Goal: Information Seeking & Learning: Learn about a topic

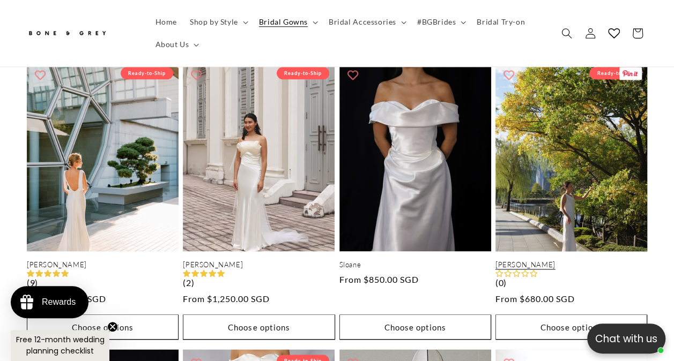
scroll to position [0, 442]
click at [578, 261] on link "[PERSON_NAME]" at bounding box center [571, 265] width 152 height 9
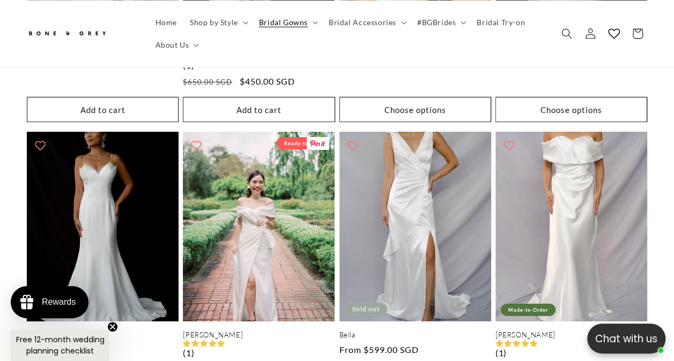
scroll to position [1662, 0]
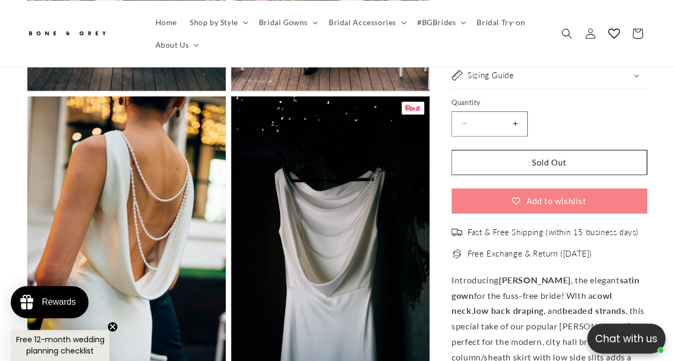
scroll to position [1555, 0]
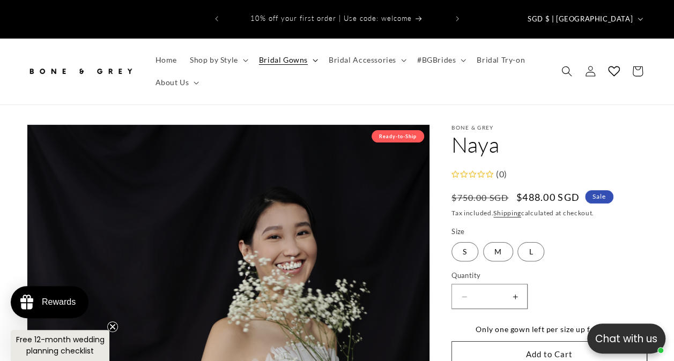
click at [307, 49] on summary "Bridal Gowns" at bounding box center [288, 60] width 70 height 23
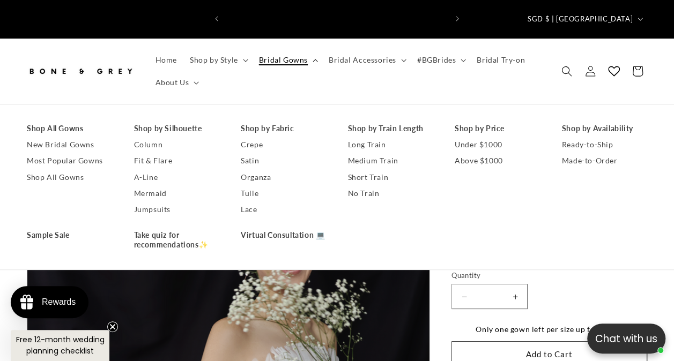
scroll to position [0, 221]
click at [259, 153] on link "Satin" at bounding box center [284, 161] width 86 height 16
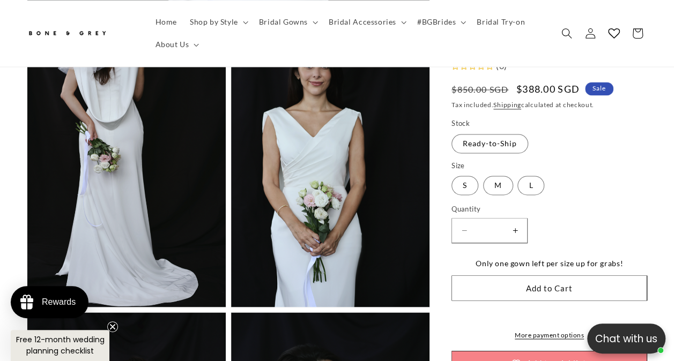
scroll to position [858, 0]
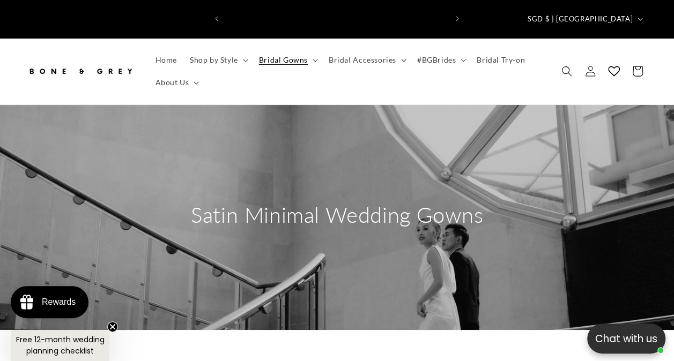
scroll to position [0, 442]
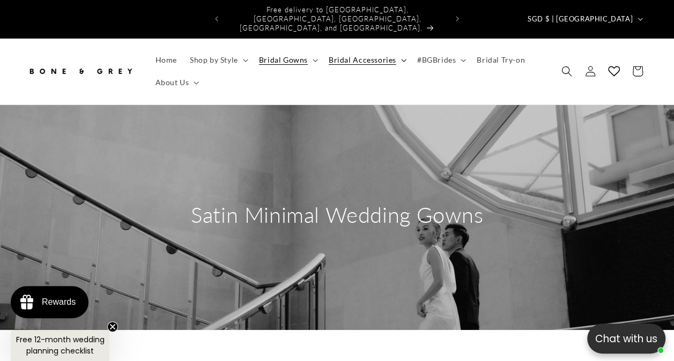
click at [396, 49] on summary "Bridal Accessories" at bounding box center [366, 60] width 88 height 23
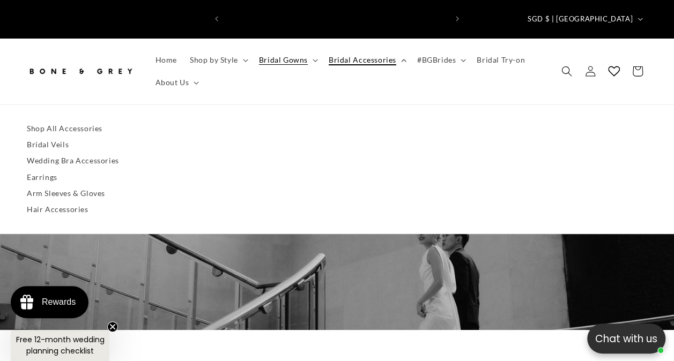
scroll to position [0, 0]
click at [62, 137] on link "Bridal Veils" at bounding box center [337, 145] width 620 height 16
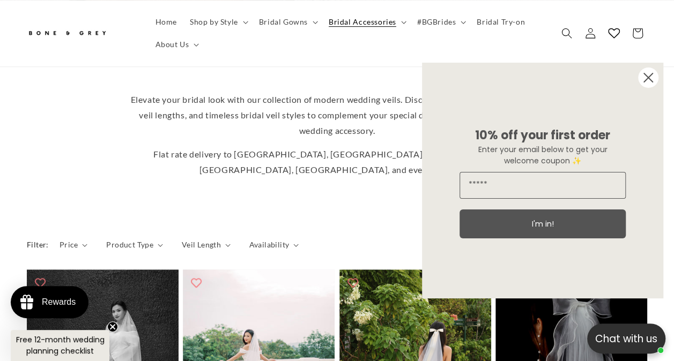
scroll to position [429, 0]
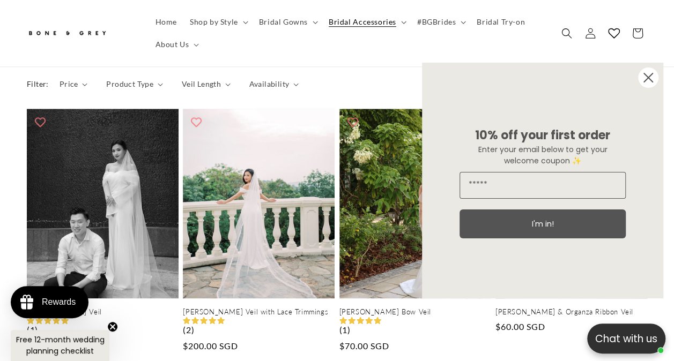
click at [652, 78] on circle "Close dialog" at bounding box center [648, 78] width 20 height 20
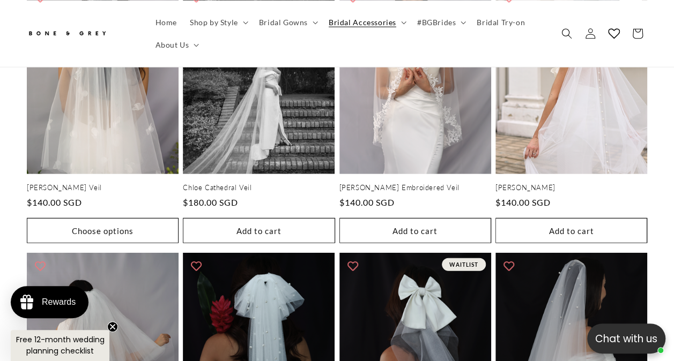
scroll to position [0, 0]
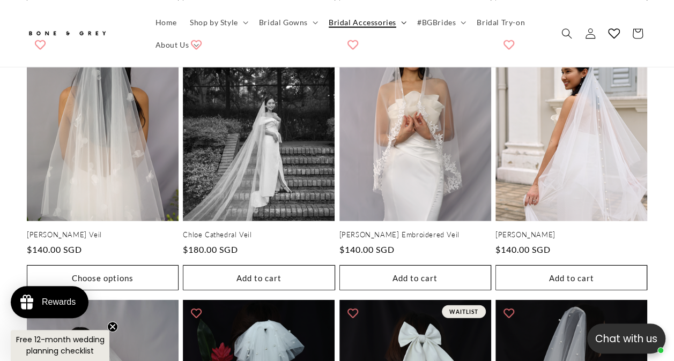
click at [401, 22] on icon at bounding box center [403, 22] width 5 height 3
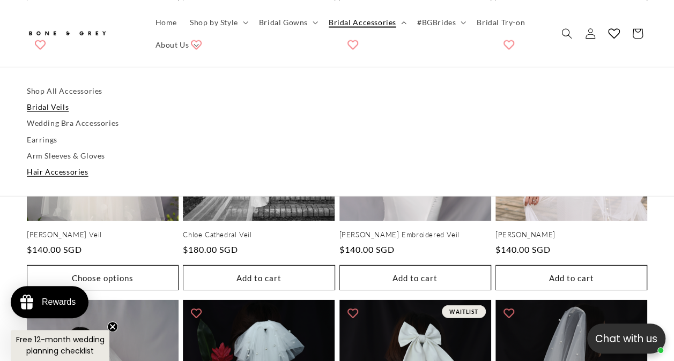
click at [85, 172] on link "Hair Accessories" at bounding box center [337, 172] width 620 height 16
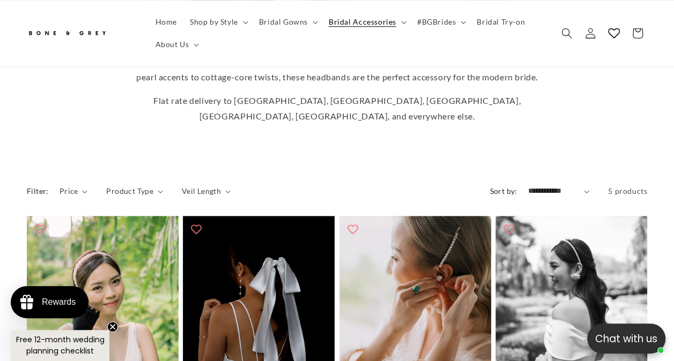
scroll to position [0, 221]
click at [374, 26] on span "Bridal Accessories" at bounding box center [363, 22] width 68 height 10
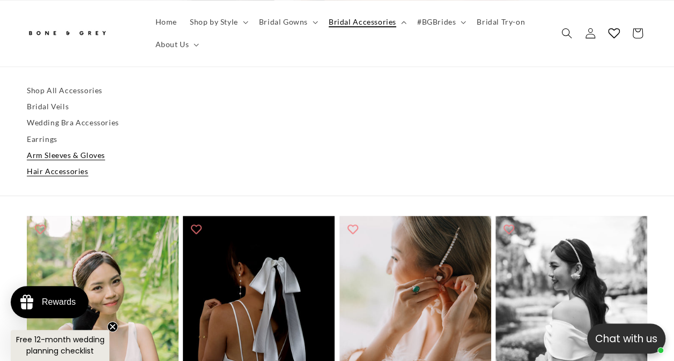
click at [77, 155] on link "Arm Sleeves & Gloves" at bounding box center [337, 155] width 620 height 16
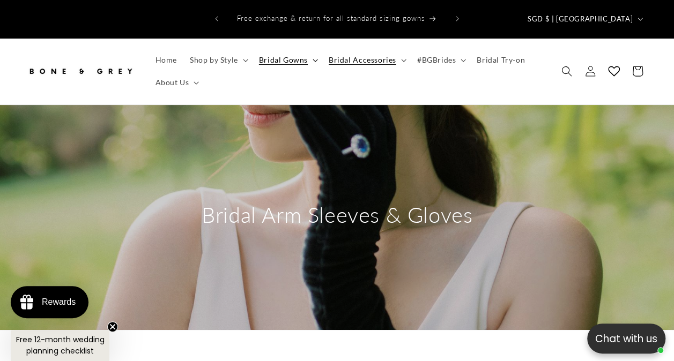
click at [295, 55] on span "Bridal Gowns" at bounding box center [283, 60] width 49 height 10
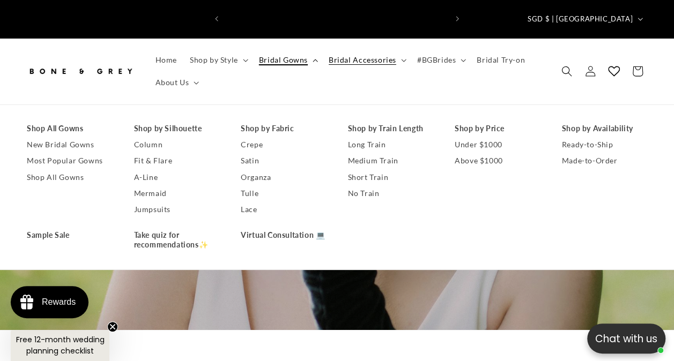
scroll to position [0, 442]
